Goal: Information Seeking & Learning: Learn about a topic

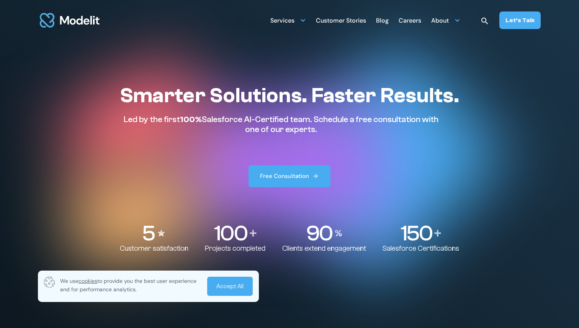
click at [387, 20] on div "Blog" at bounding box center [382, 21] width 13 height 15
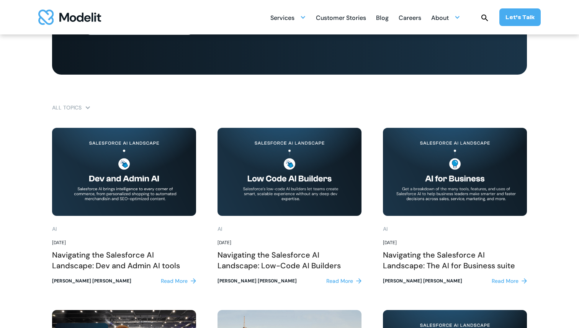
scroll to position [461, 0]
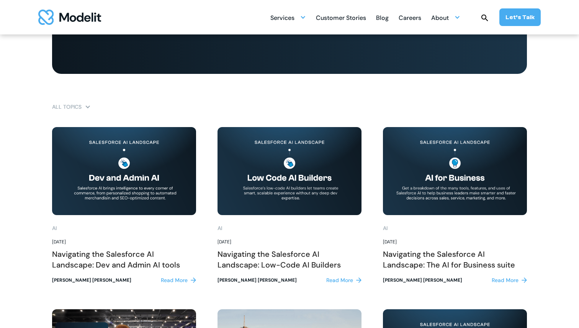
click at [181, 283] on div "Read More" at bounding box center [174, 280] width 27 height 8
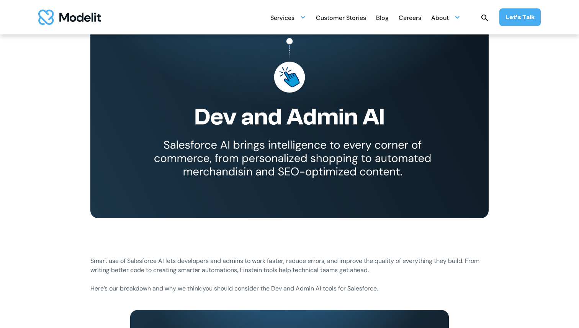
scroll to position [124, 0]
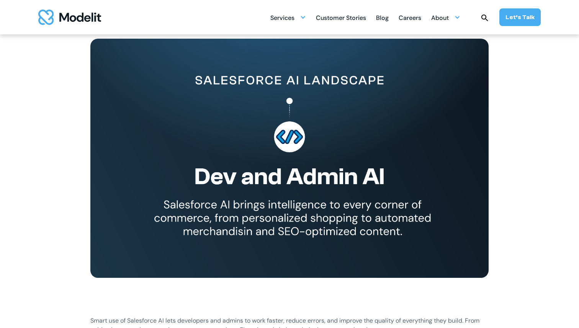
scroll to position [126, 0]
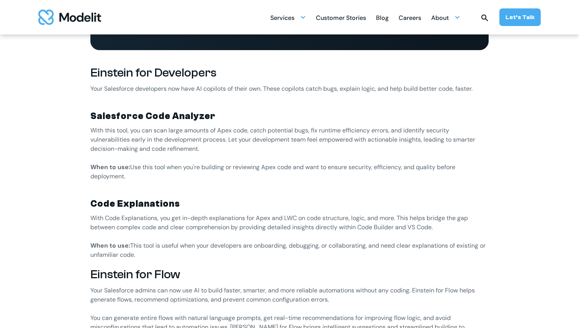
scroll to position [723, 0]
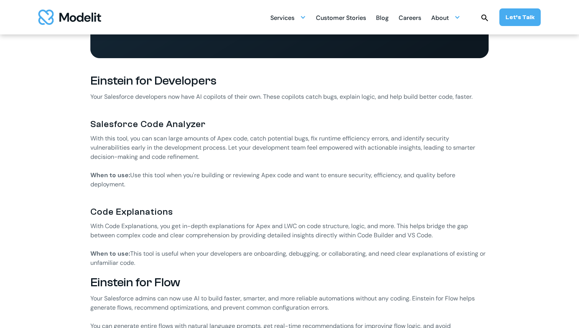
scroll to position [717, 0]
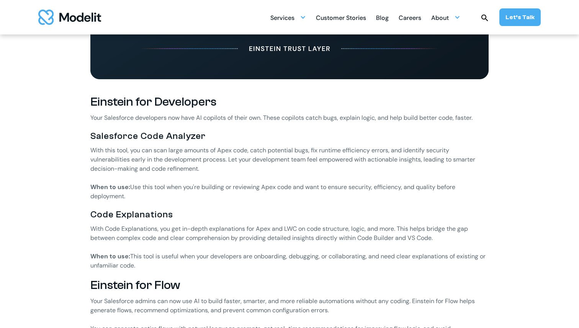
scroll to position [701, 0]
